Goal: Task Accomplishment & Management: Use online tool/utility

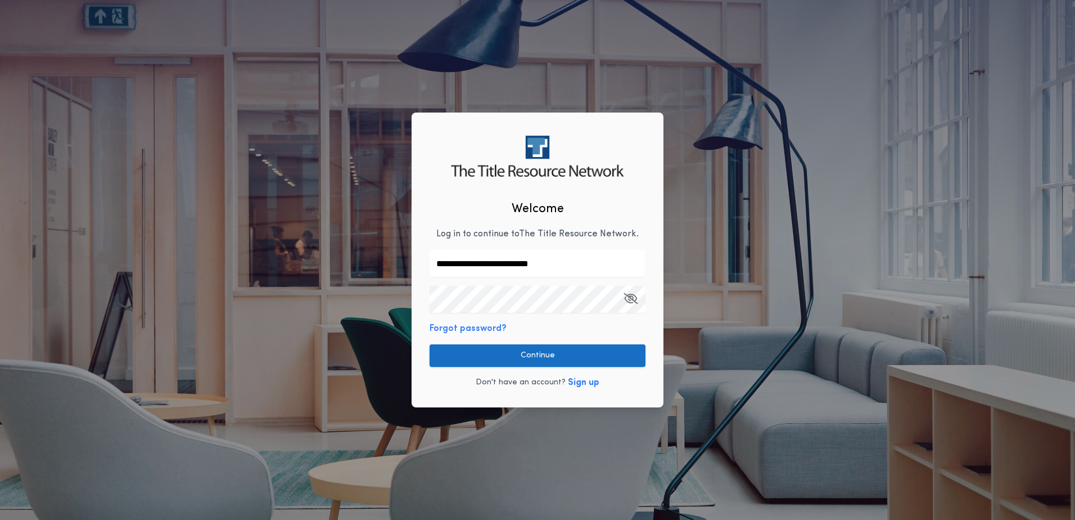
click at [533, 362] on button "Continue" at bounding box center [538, 355] width 216 height 22
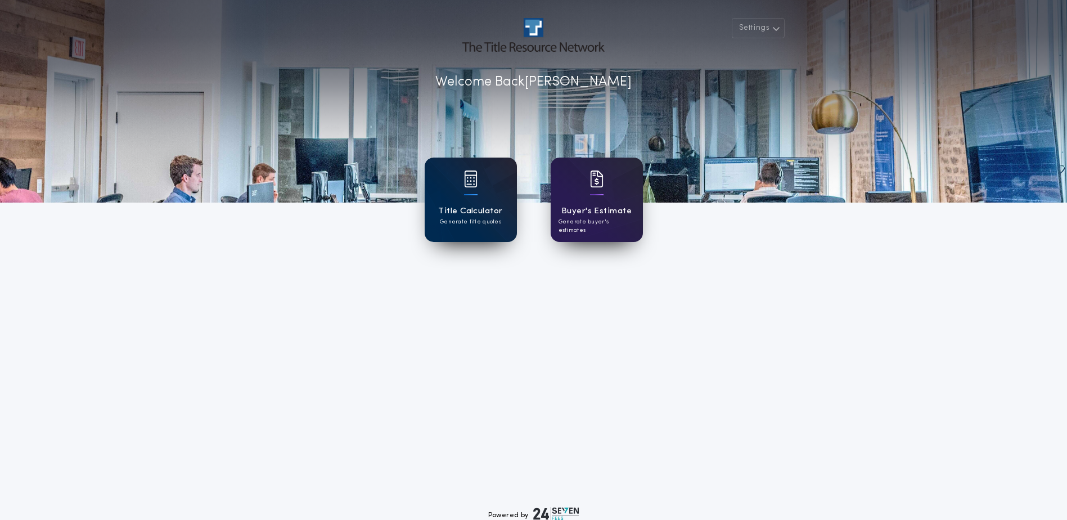
click at [474, 169] on div "Title Calculator Generate title quotes" at bounding box center [471, 199] width 92 height 84
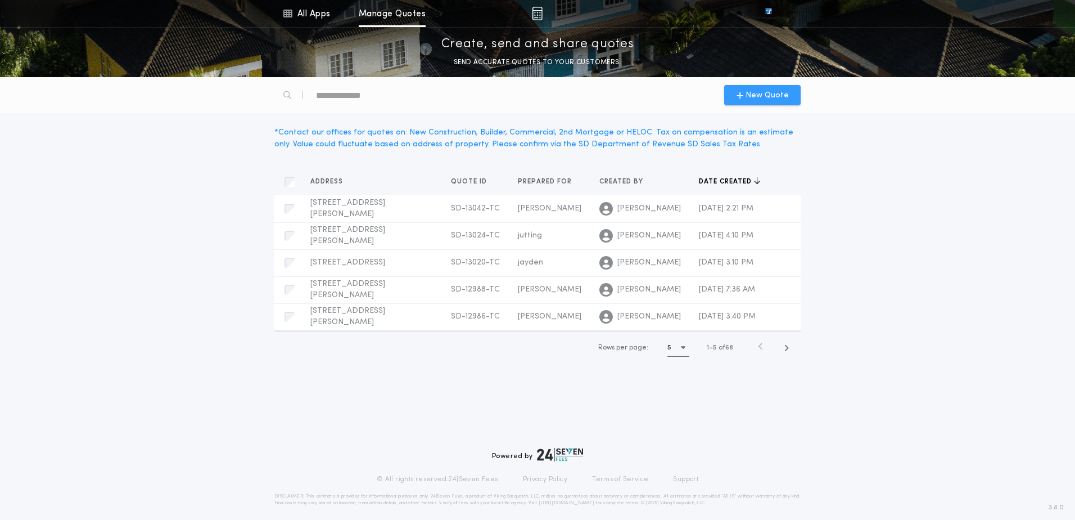
click at [767, 95] on span "New Quote" at bounding box center [767, 95] width 43 height 12
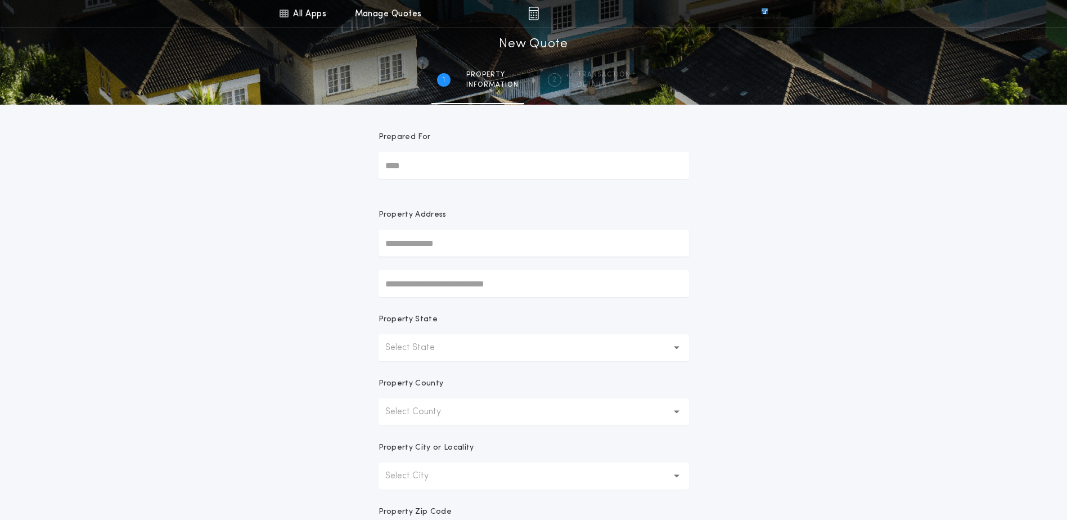
click at [492, 154] on input "Prepared For" at bounding box center [533, 165] width 310 height 27
click at [533, 166] on input "Prepared For" at bounding box center [533, 165] width 310 height 27
type input "**********"
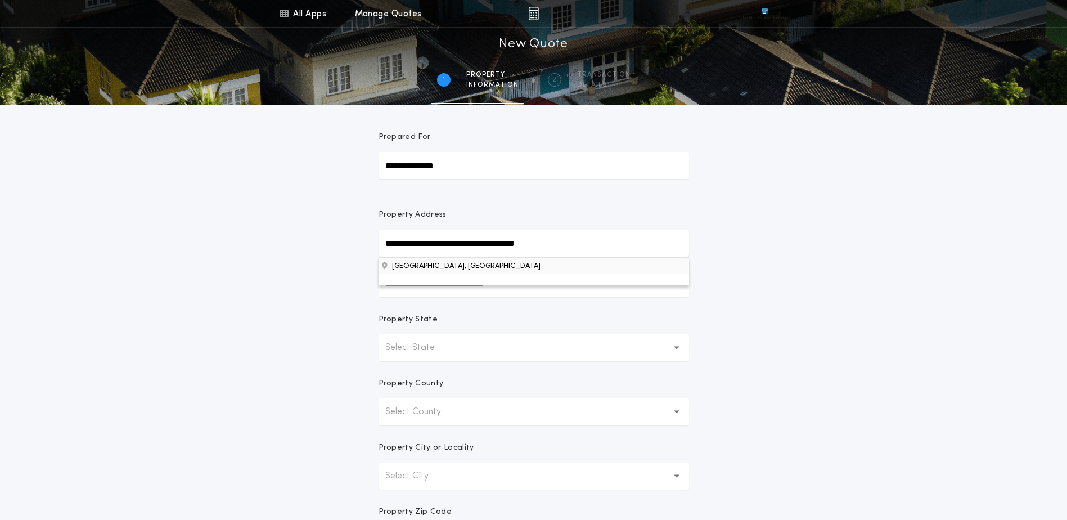
click at [475, 267] on button "[GEOGRAPHIC_DATA], [GEOGRAPHIC_DATA]" at bounding box center [533, 265] width 310 height 17
type input "**********"
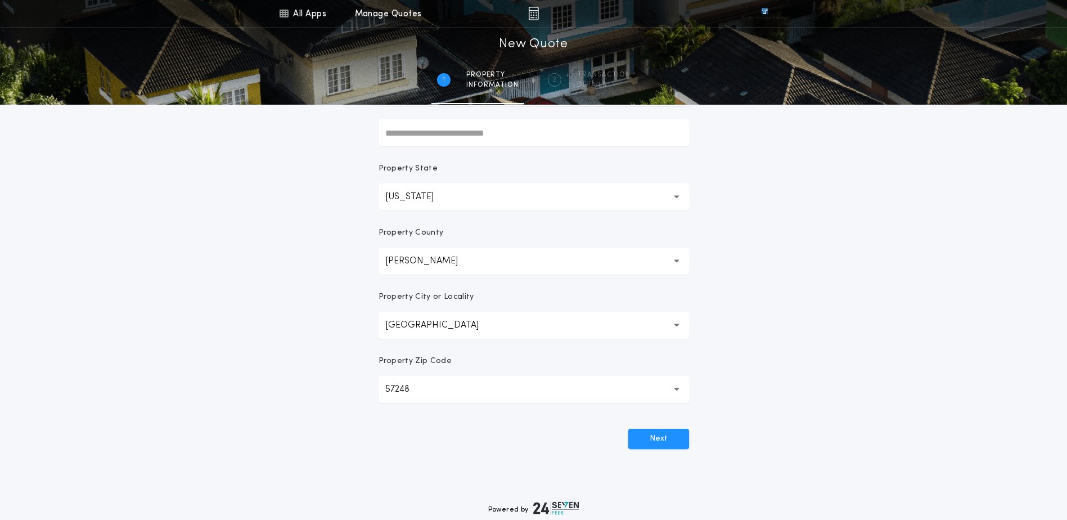
scroll to position [169, 0]
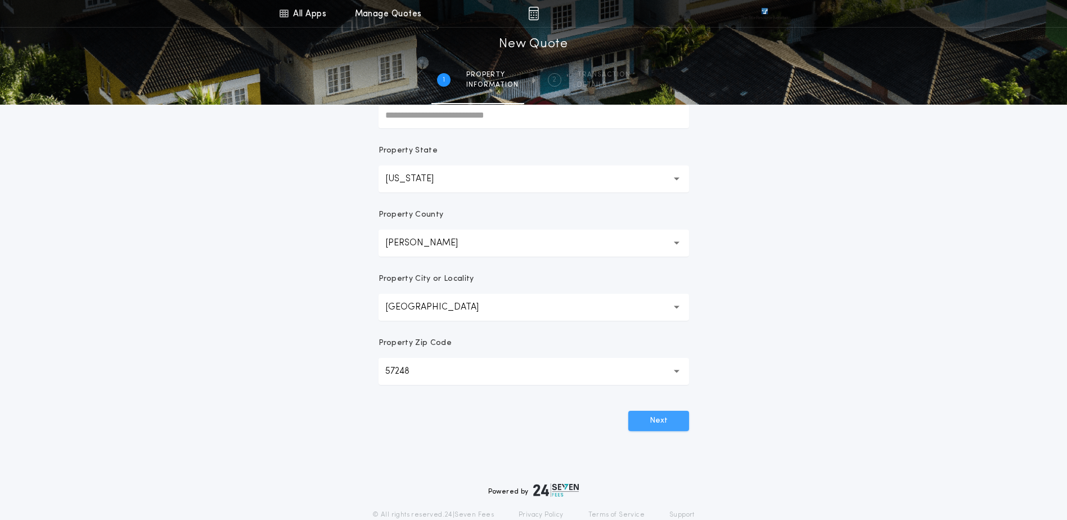
click at [656, 422] on button "Next" at bounding box center [658, 420] width 61 height 20
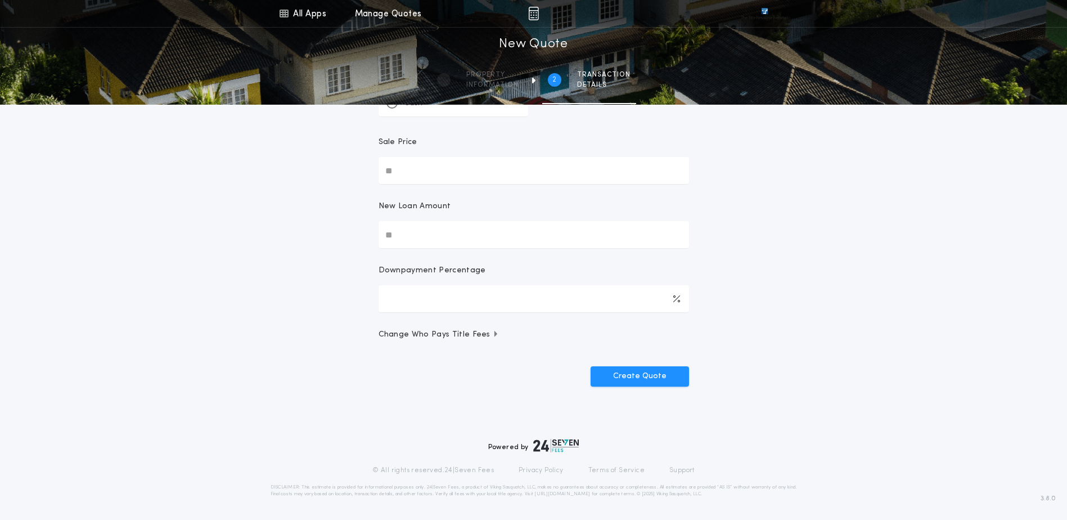
scroll to position [0, 0]
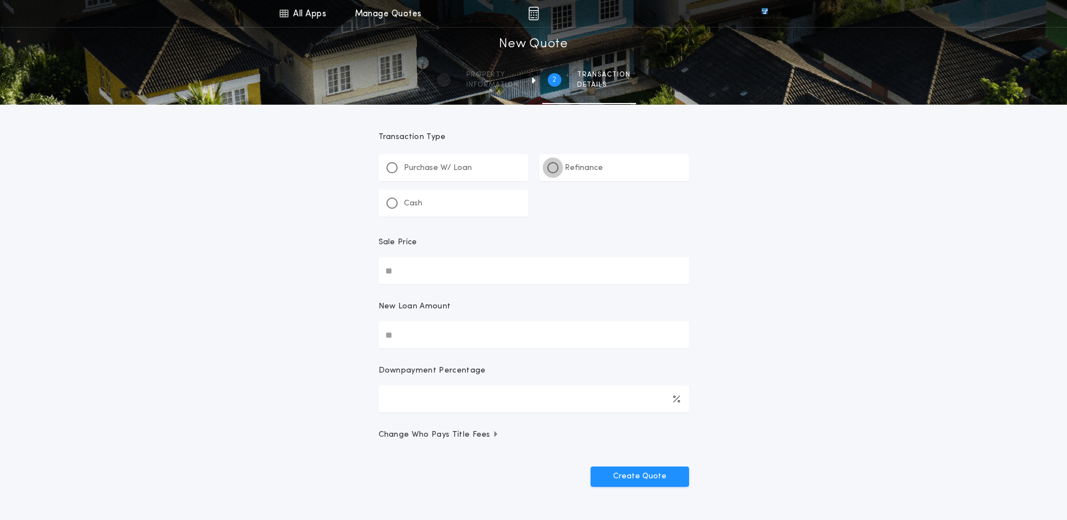
click at [553, 170] on div at bounding box center [553, 168] width 6 height 6
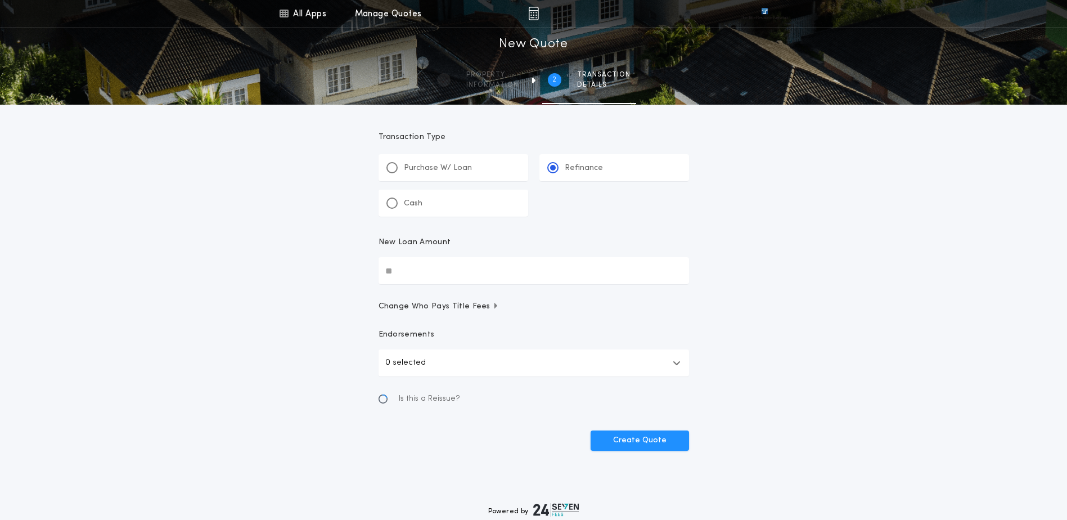
click at [451, 276] on input "New Loan Amount" at bounding box center [533, 270] width 310 height 27
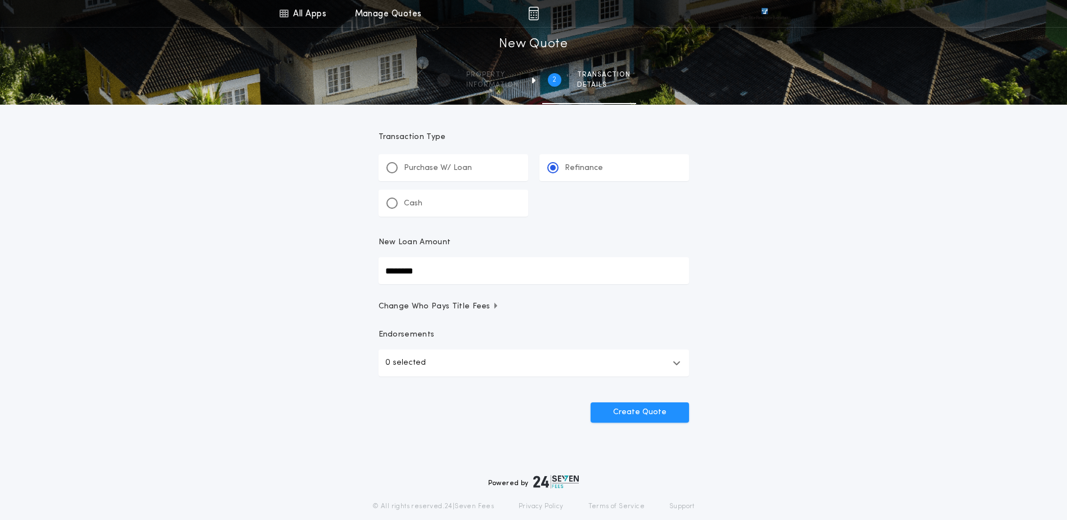
type input "********"
click at [741, 329] on div "All Apps Title Calculator Buyer's Estimate Menu All Apps Manage Quotes 2 /2 New…" at bounding box center [533, 233] width 1067 height 466
click at [640, 417] on button "Create Quote" at bounding box center [639, 412] width 98 height 20
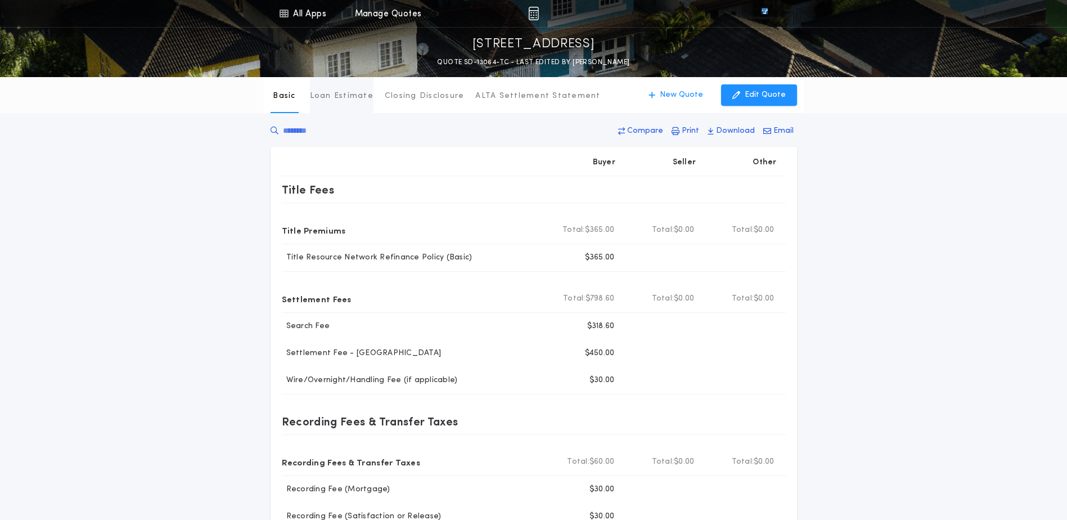
click at [322, 94] on p "Loan Estimate" at bounding box center [342, 96] width 64 height 11
